Goal: Browse casually

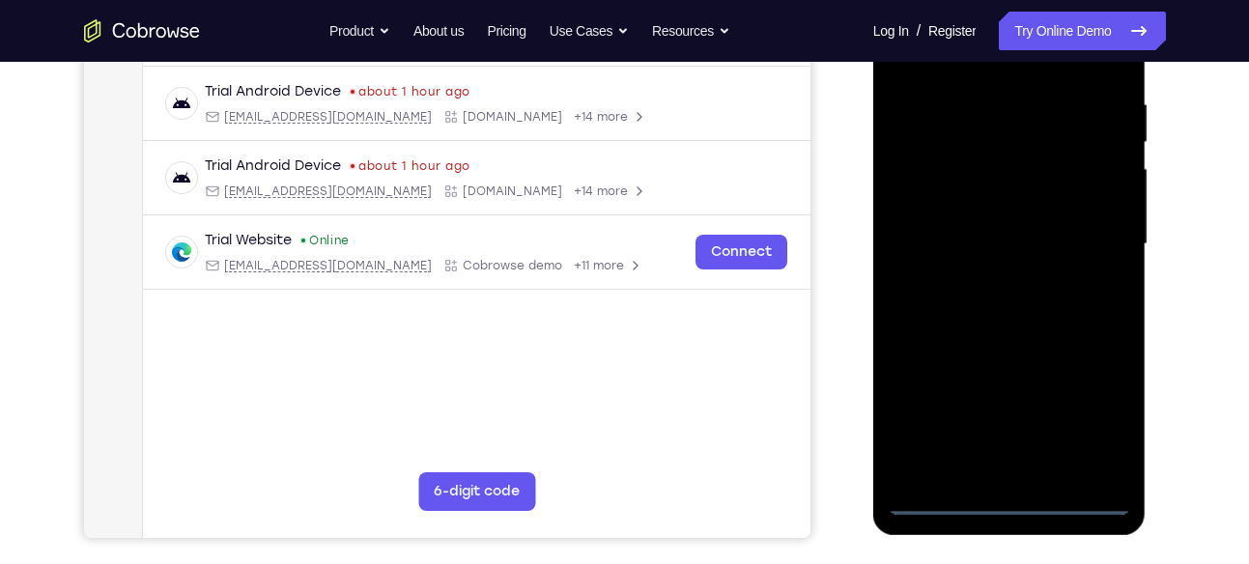
scroll to position [362, 0]
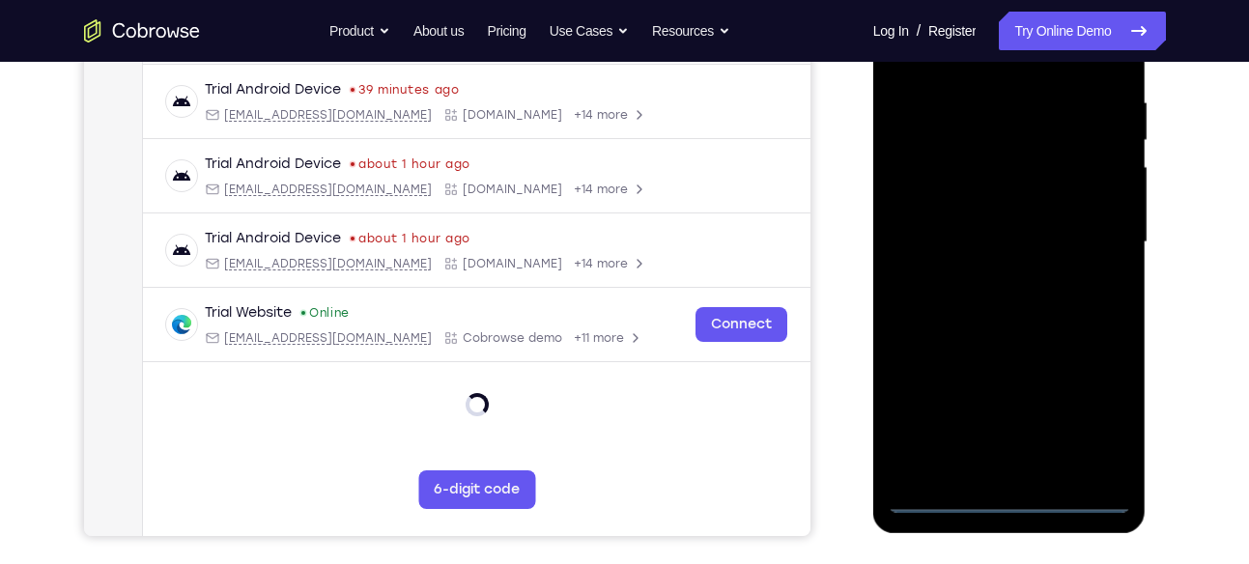
click at [1002, 494] on div at bounding box center [1008, 242] width 243 height 541
click at [1095, 400] on div at bounding box center [1008, 242] width 243 height 541
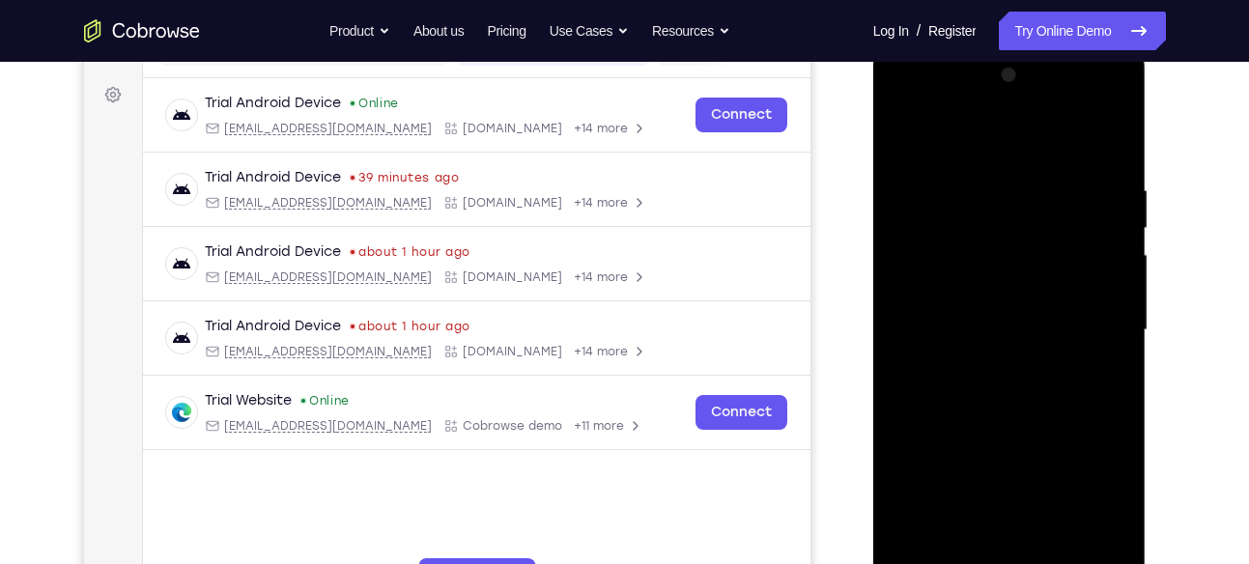
scroll to position [273, 0]
click at [994, 146] on div at bounding box center [1008, 331] width 243 height 541
click at [1082, 318] on div at bounding box center [1008, 331] width 243 height 541
click at [983, 365] on div at bounding box center [1008, 331] width 243 height 541
click at [997, 282] on div at bounding box center [1008, 331] width 243 height 541
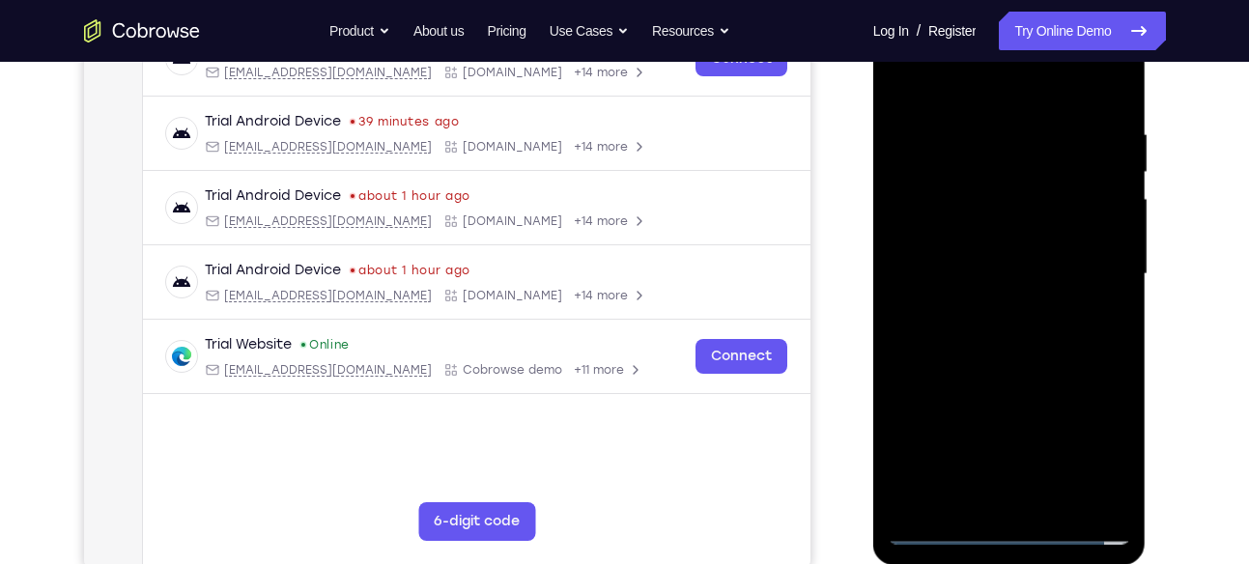
scroll to position [331, 0]
click at [1015, 227] on div at bounding box center [1008, 273] width 243 height 541
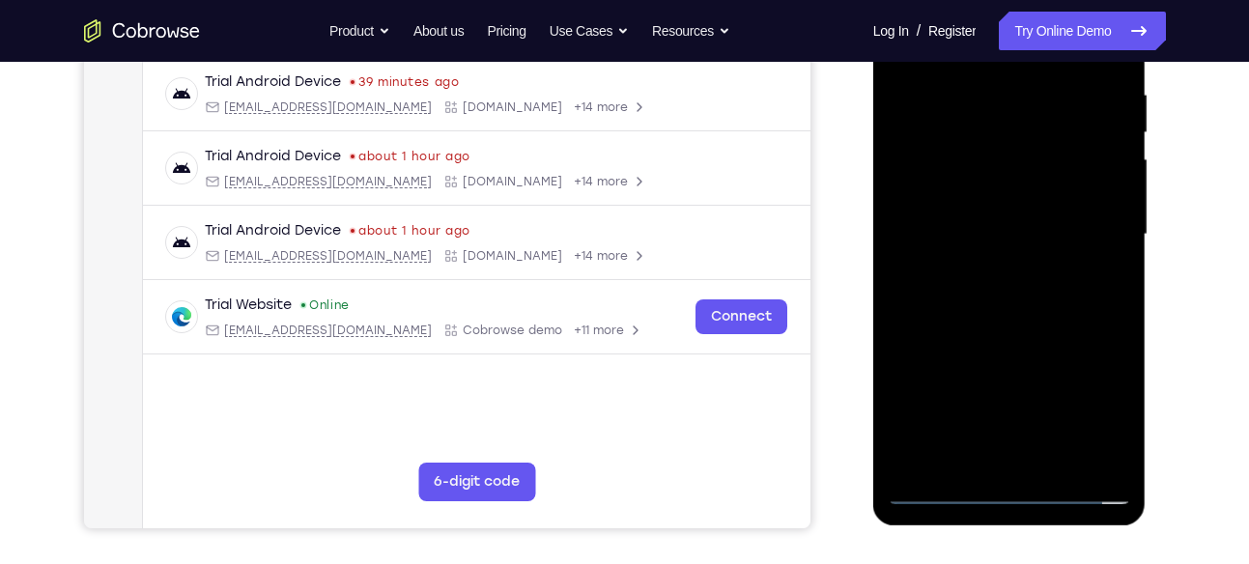
scroll to position [372, 0]
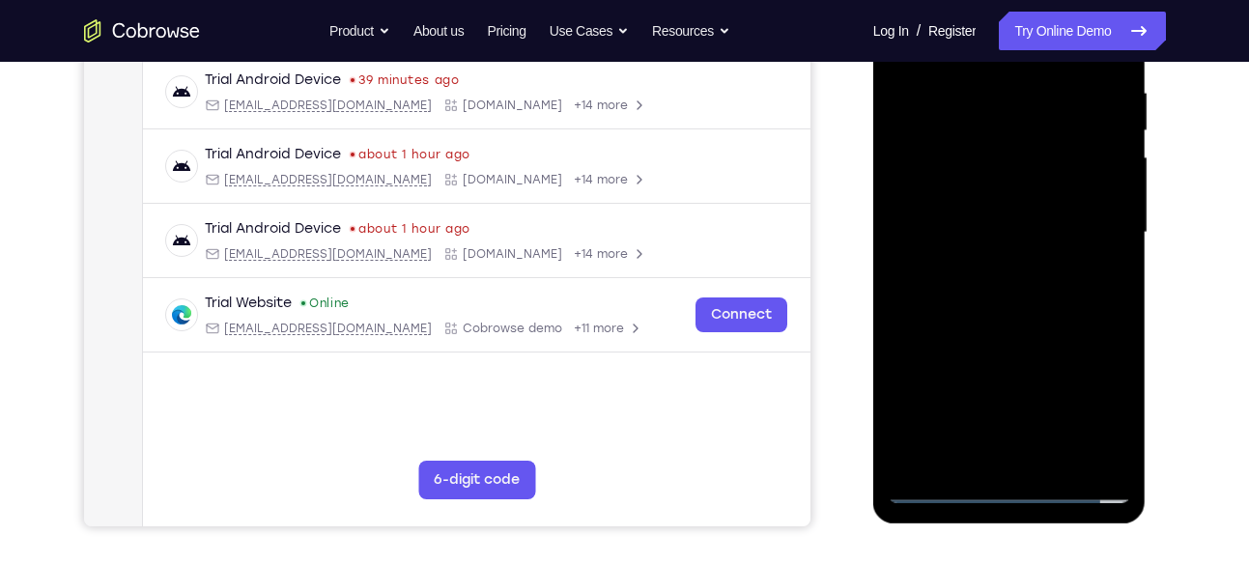
click at [1116, 461] on div at bounding box center [1008, 232] width 243 height 541
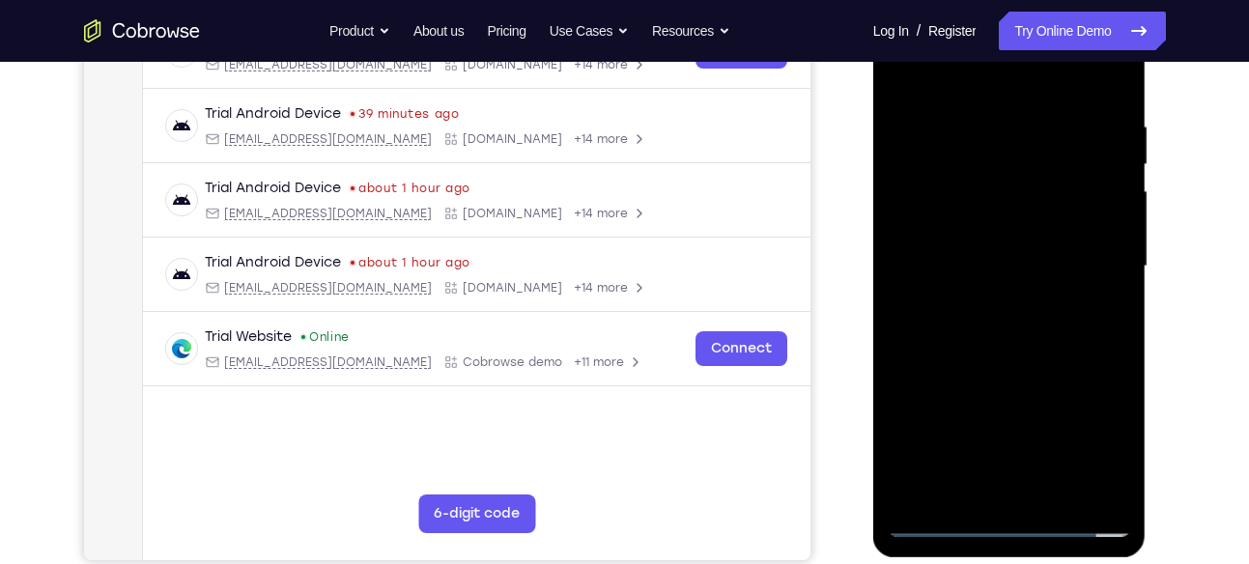
click at [1054, 491] on div at bounding box center [1008, 266] width 243 height 541
click at [1020, 351] on div at bounding box center [1008, 266] width 243 height 541
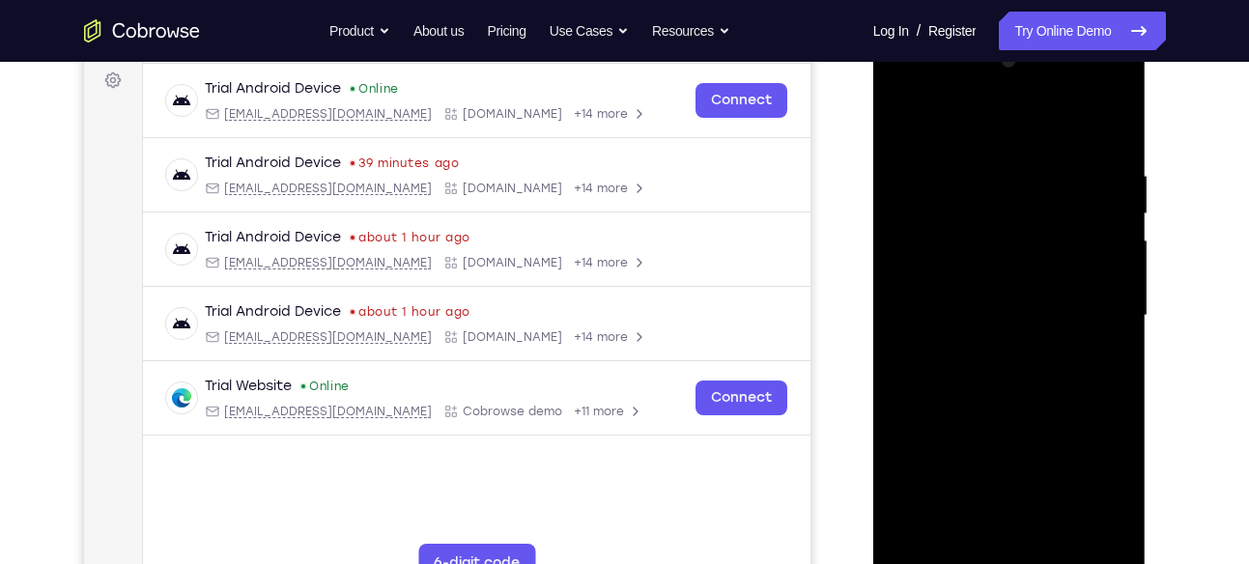
scroll to position [286, 0]
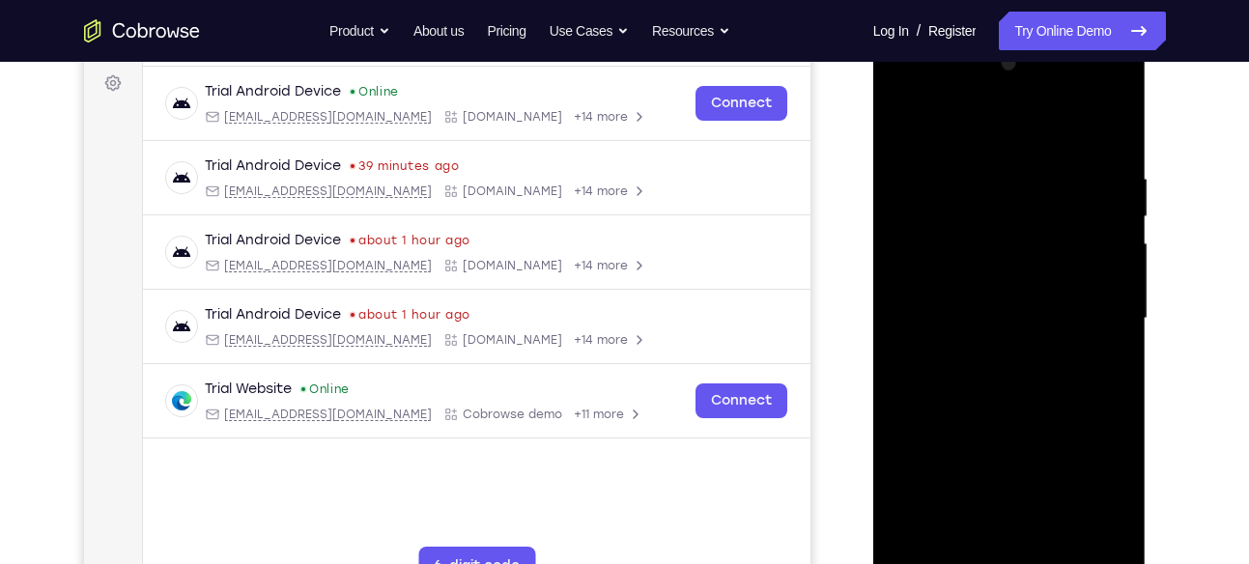
click at [902, 110] on div at bounding box center [1008, 318] width 243 height 541
click at [911, 120] on div at bounding box center [1008, 318] width 243 height 541
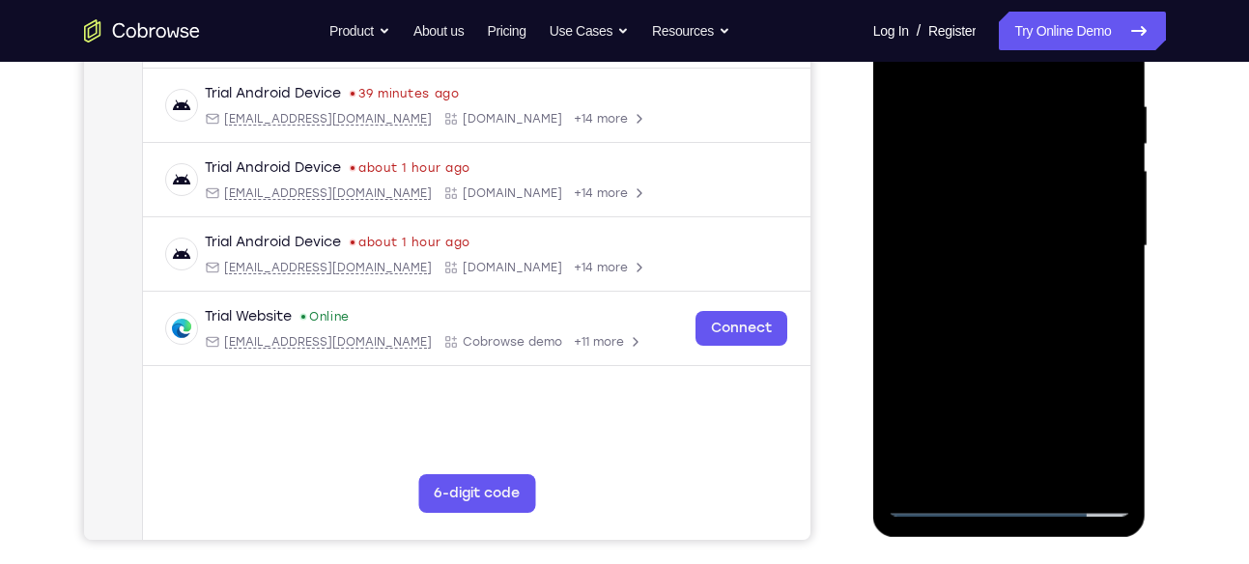
scroll to position [361, 0]
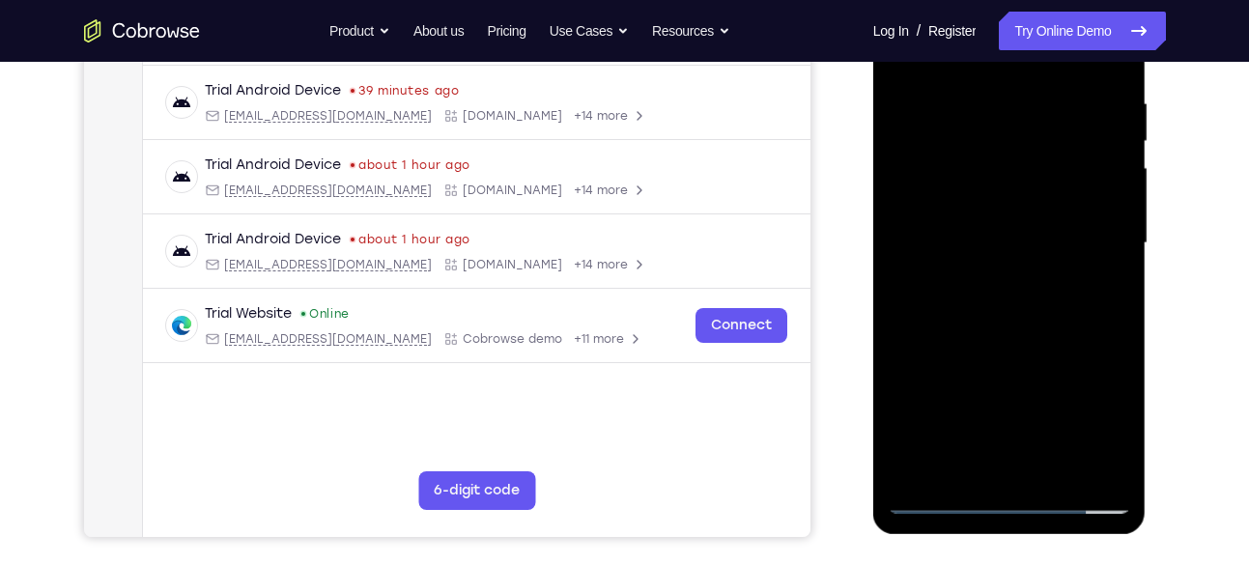
click at [920, 470] on div at bounding box center [1008, 243] width 243 height 541
click at [963, 470] on div at bounding box center [1008, 243] width 243 height 541
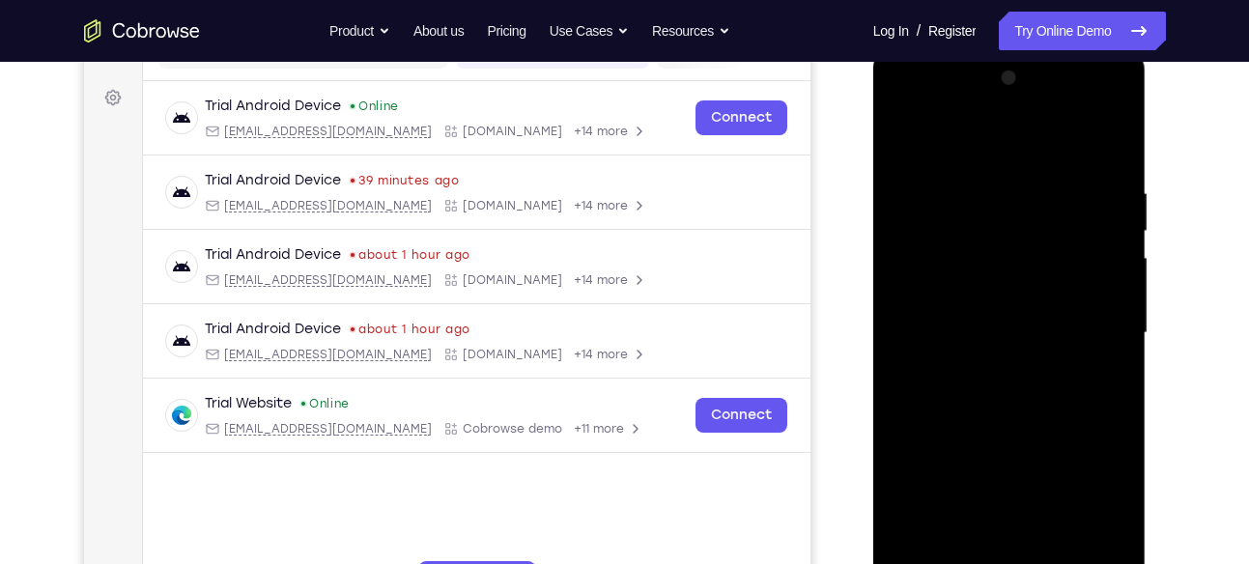
scroll to position [256, 0]
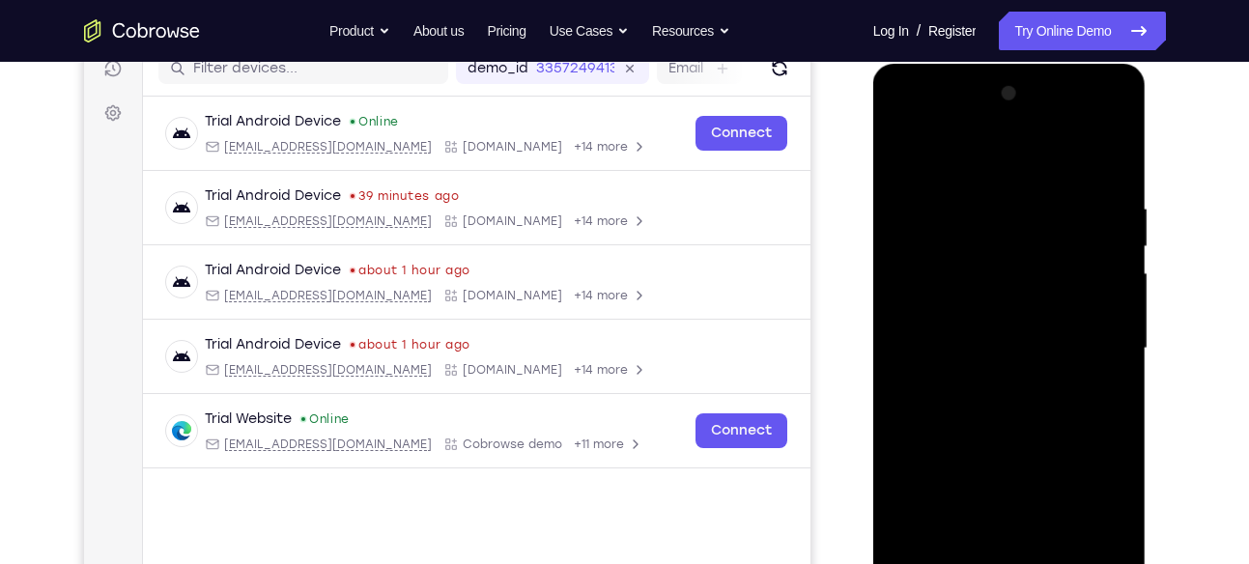
click at [1006, 154] on div at bounding box center [1008, 348] width 243 height 541
click at [975, 239] on div at bounding box center [1008, 348] width 243 height 541
click at [923, 316] on div at bounding box center [1008, 348] width 243 height 541
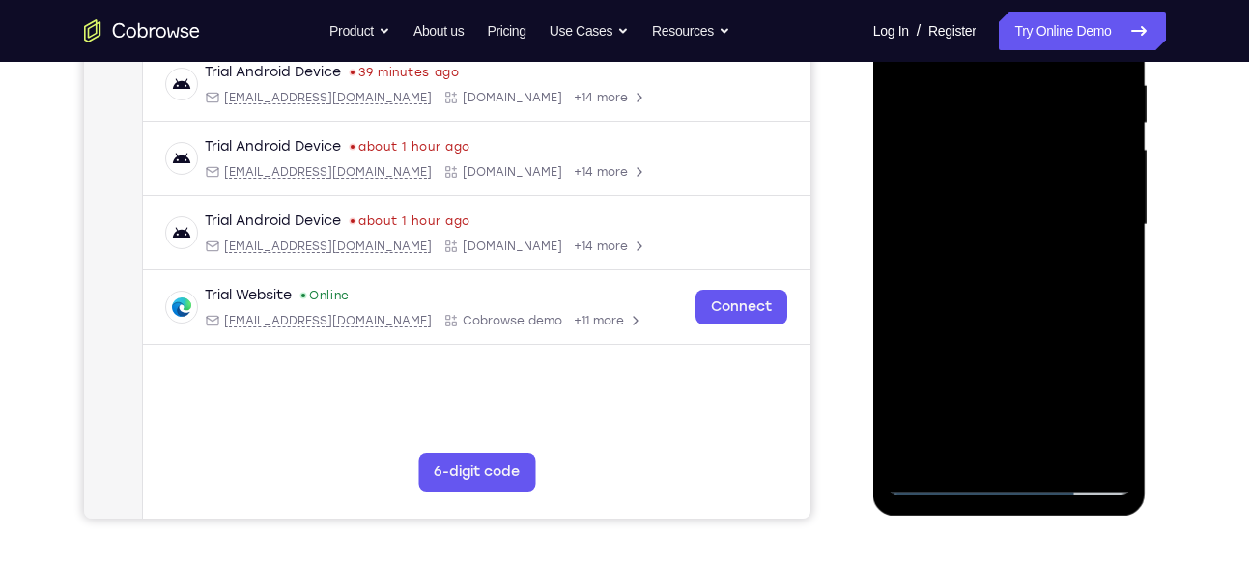
scroll to position [403, 0]
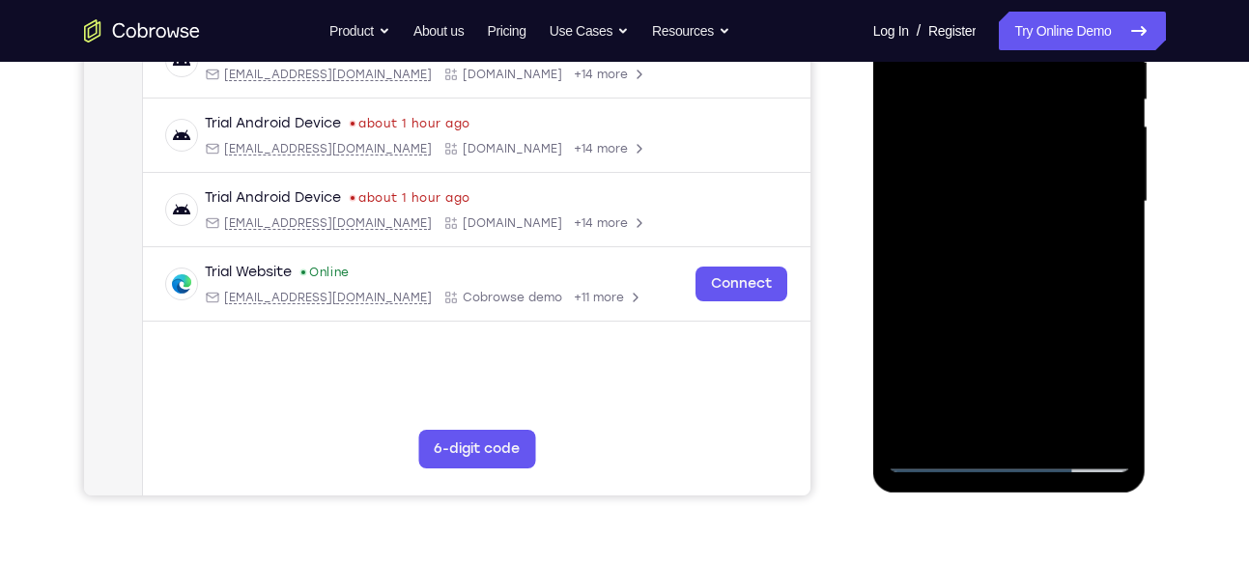
click at [920, 436] on div at bounding box center [1008, 201] width 243 height 541
click at [956, 427] on div at bounding box center [1008, 201] width 243 height 541
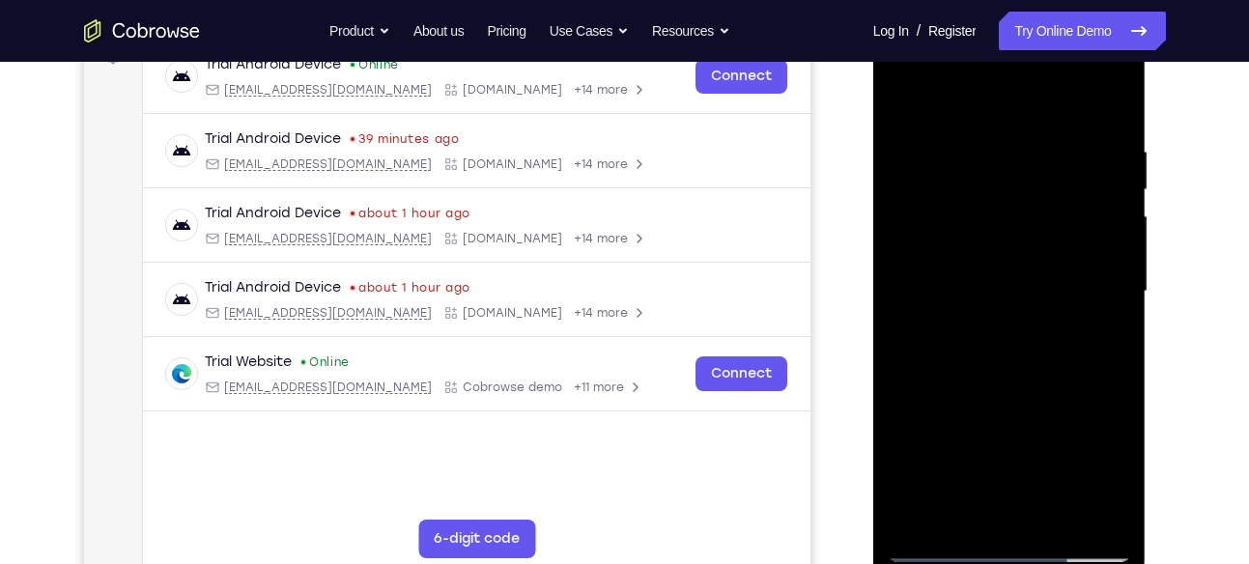
scroll to position [310, 0]
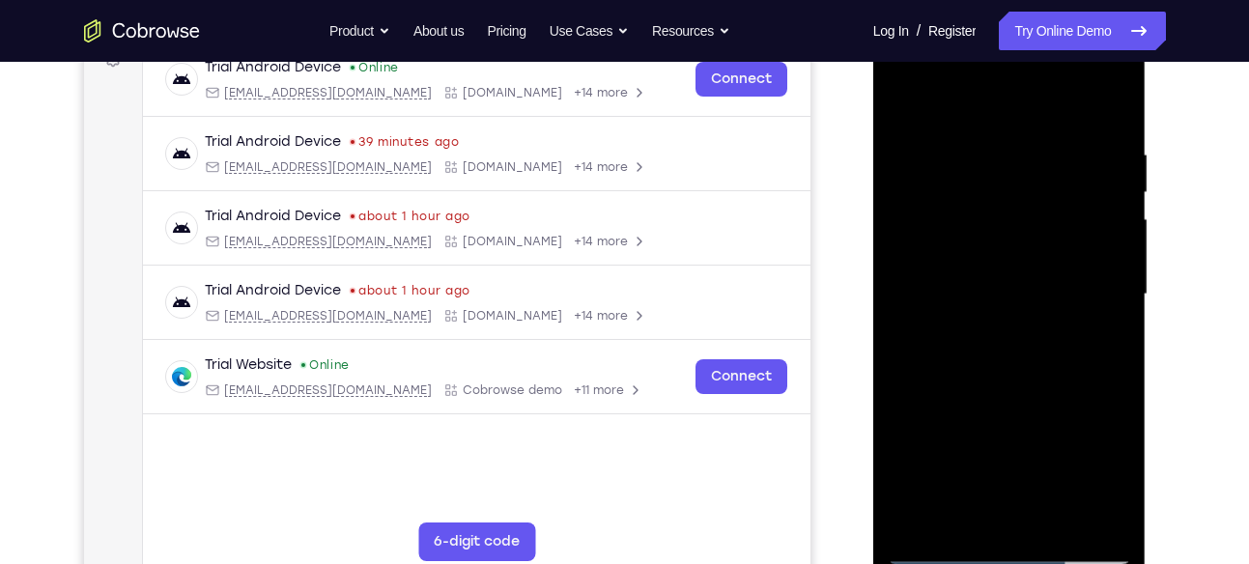
click at [995, 154] on div at bounding box center [1008, 294] width 243 height 541
click at [904, 102] on div at bounding box center [1008, 294] width 243 height 541
click at [906, 149] on div at bounding box center [1008, 294] width 243 height 541
drag, startPoint x: 1027, startPoint y: 461, endPoint x: 1043, endPoint y: 287, distance: 174.5
click at [1043, 287] on div at bounding box center [1008, 294] width 243 height 541
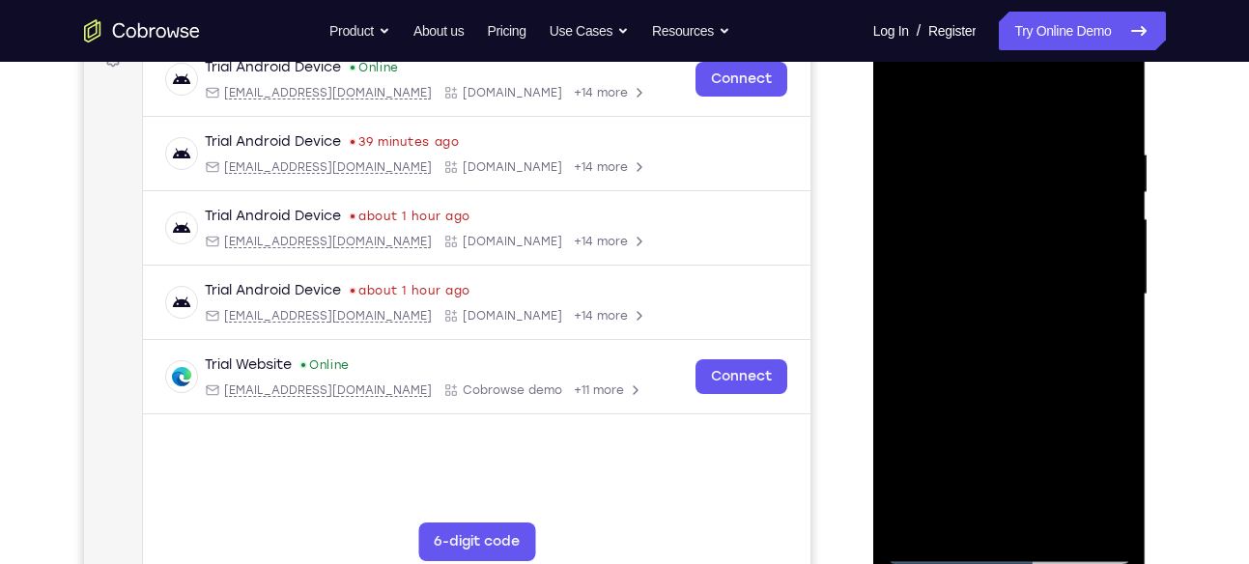
drag, startPoint x: 1001, startPoint y: 365, endPoint x: 1025, endPoint y: 178, distance: 188.8
click at [1025, 178] on div at bounding box center [1008, 294] width 243 height 541
drag, startPoint x: 1016, startPoint y: 392, endPoint x: 1048, endPoint y: 173, distance: 221.5
click at [1048, 173] on div at bounding box center [1008, 294] width 243 height 541
click at [912, 518] on div at bounding box center [1008, 294] width 243 height 541
